Goal: Task Accomplishment & Management: Manage account settings

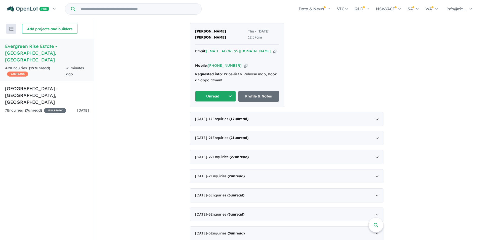
scroll to position [453, 0]
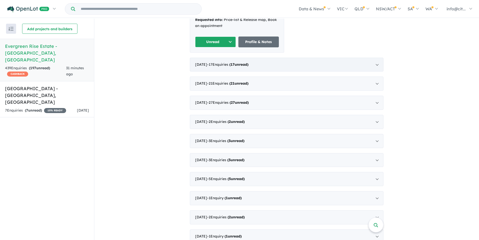
click at [378, 58] on div "[DATE] - 17 Enquir ies ( 17 unread)" at bounding box center [287, 65] width 194 height 14
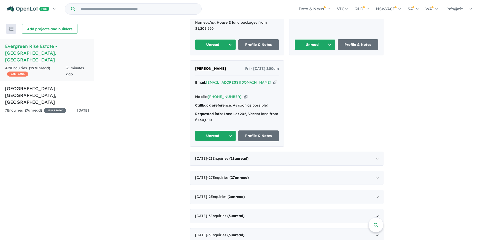
scroll to position [996, 0]
click at [377, 151] on div "[DATE] - 21 Enquir ies ( 21 unread)" at bounding box center [287, 158] width 194 height 14
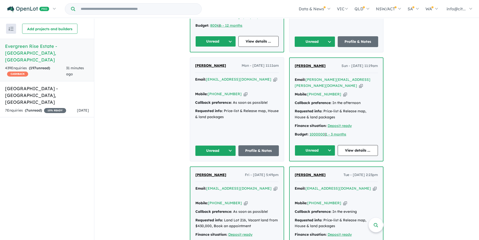
scroll to position [2094, 0]
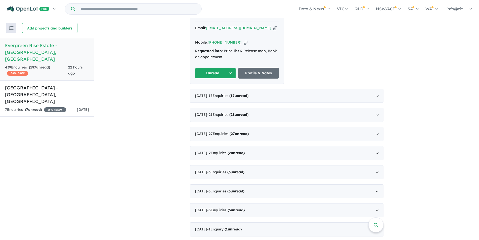
scroll to position [453, 0]
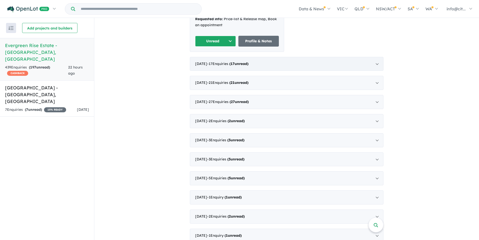
click at [377, 57] on div "[DATE] - 17 Enquir ies ( 17 unread)" at bounding box center [287, 64] width 194 height 14
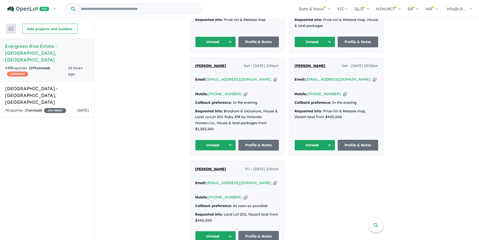
scroll to position [996, 0]
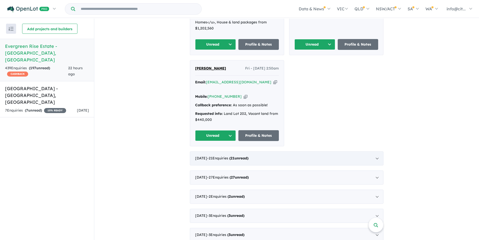
click at [376, 151] on div "[DATE] - 21 Enquir ies ( 21 unread)" at bounding box center [287, 158] width 194 height 14
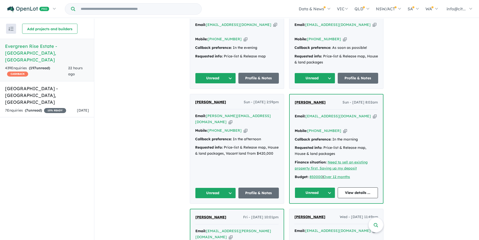
scroll to position [760, 0]
